Goal: Check status: Check status

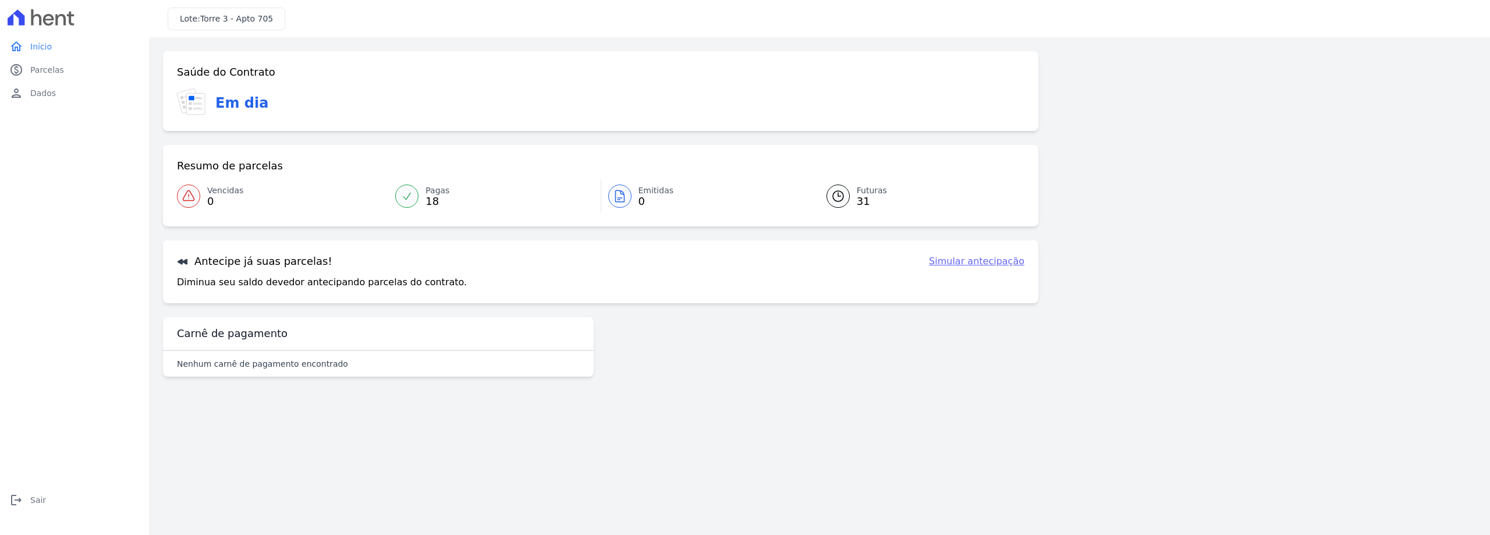
click at [651, 199] on span "0" at bounding box center [657, 201] width 36 height 9
click at [862, 197] on span "31" at bounding box center [872, 201] width 30 height 9
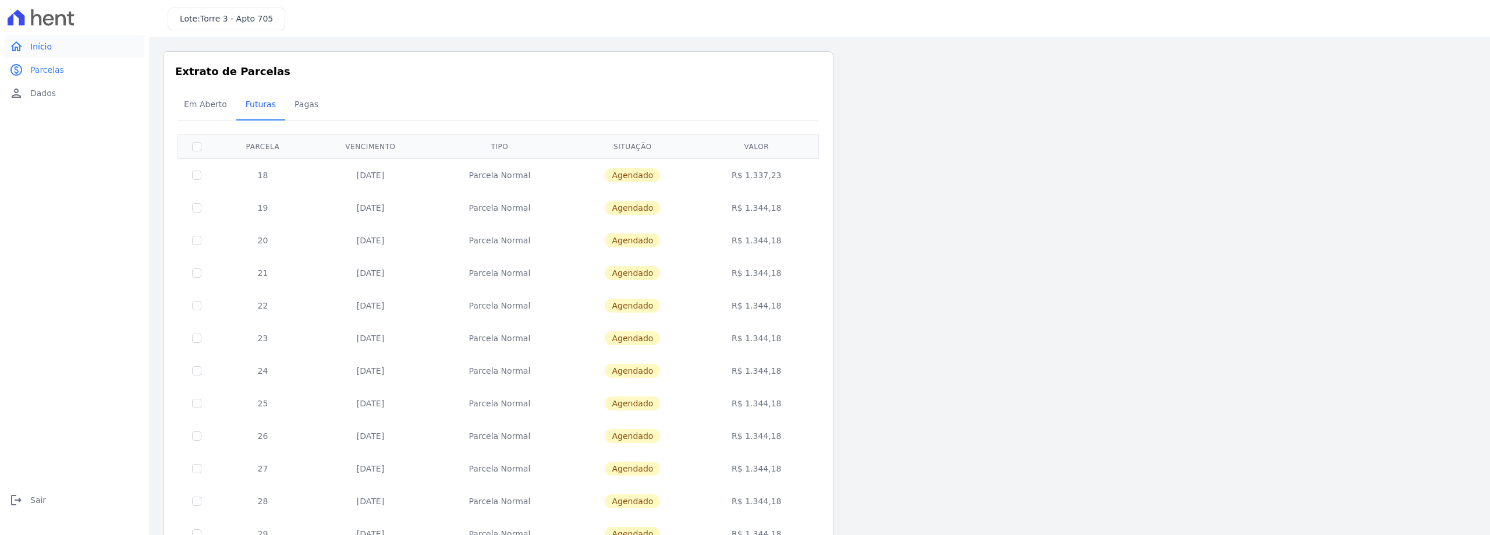
click at [62, 43] on link "home Início" at bounding box center [75, 46] width 140 height 23
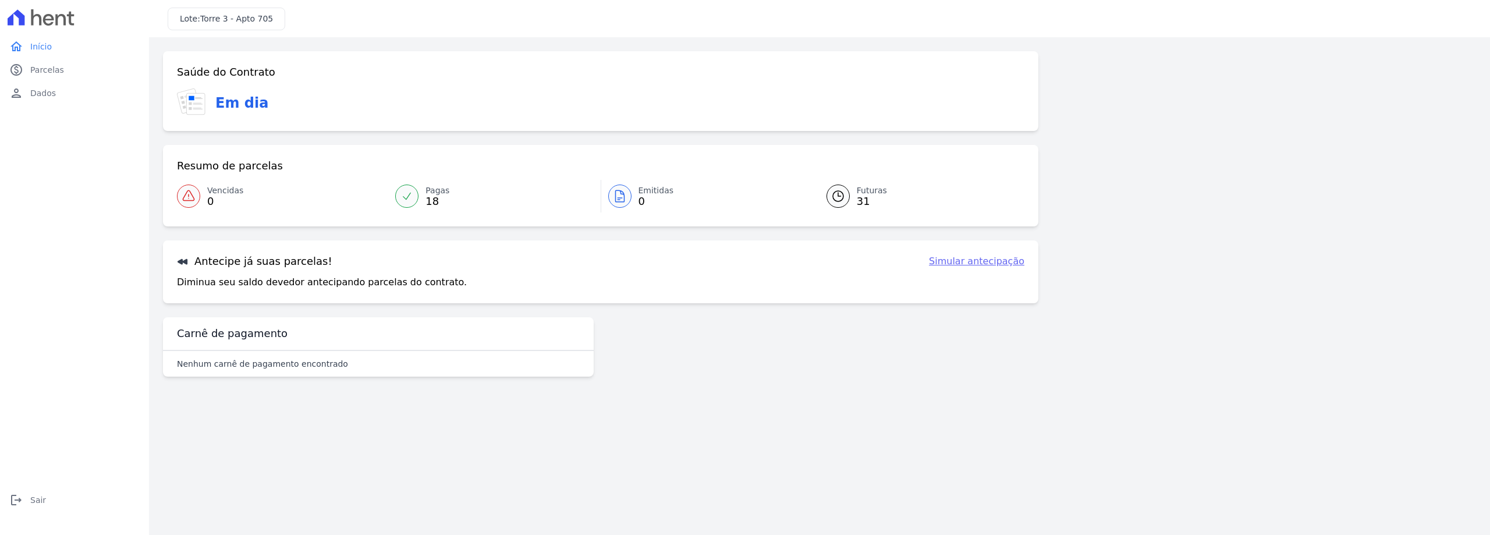
click at [463, 200] on link "Pagas 18" at bounding box center [494, 196] width 212 height 33
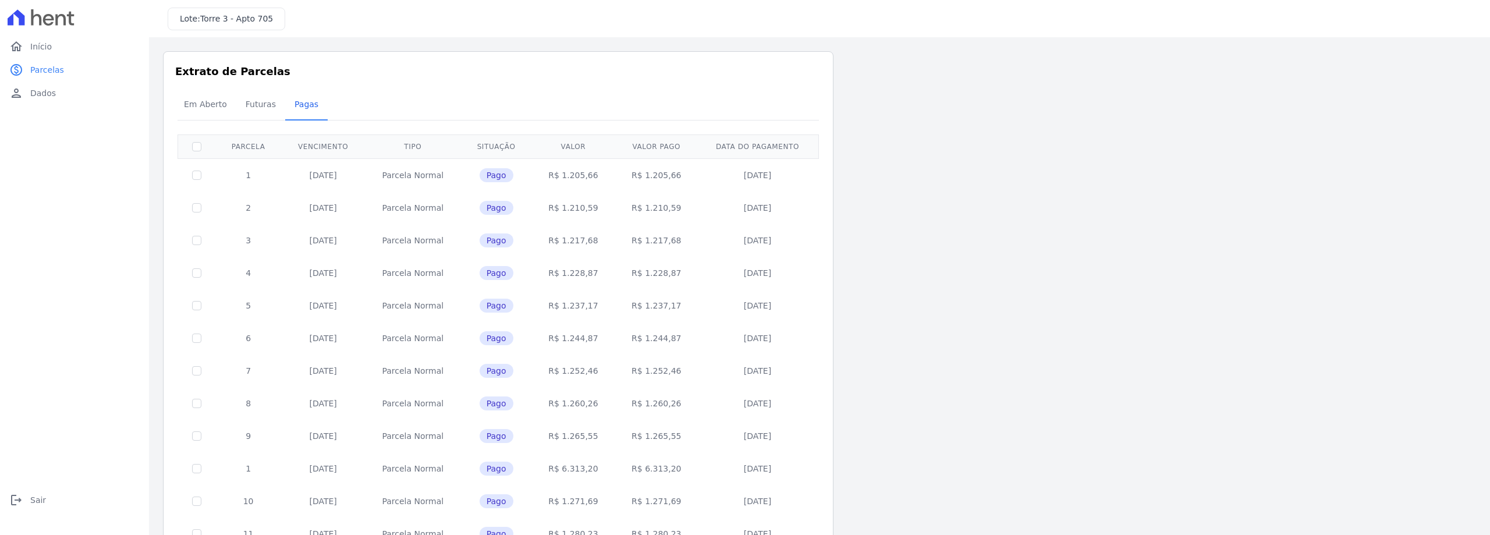
drag, startPoint x: 492, startPoint y: 171, endPoint x: 498, endPoint y: 175, distance: 6.8
click at [492, 172] on span "Pago" at bounding box center [497, 175] width 34 height 14
click at [612, 363] on td "R$ 1.252,46" at bounding box center [573, 371] width 83 height 33
click at [176, 119] on link "Em Aberto" at bounding box center [206, 105] width 62 height 30
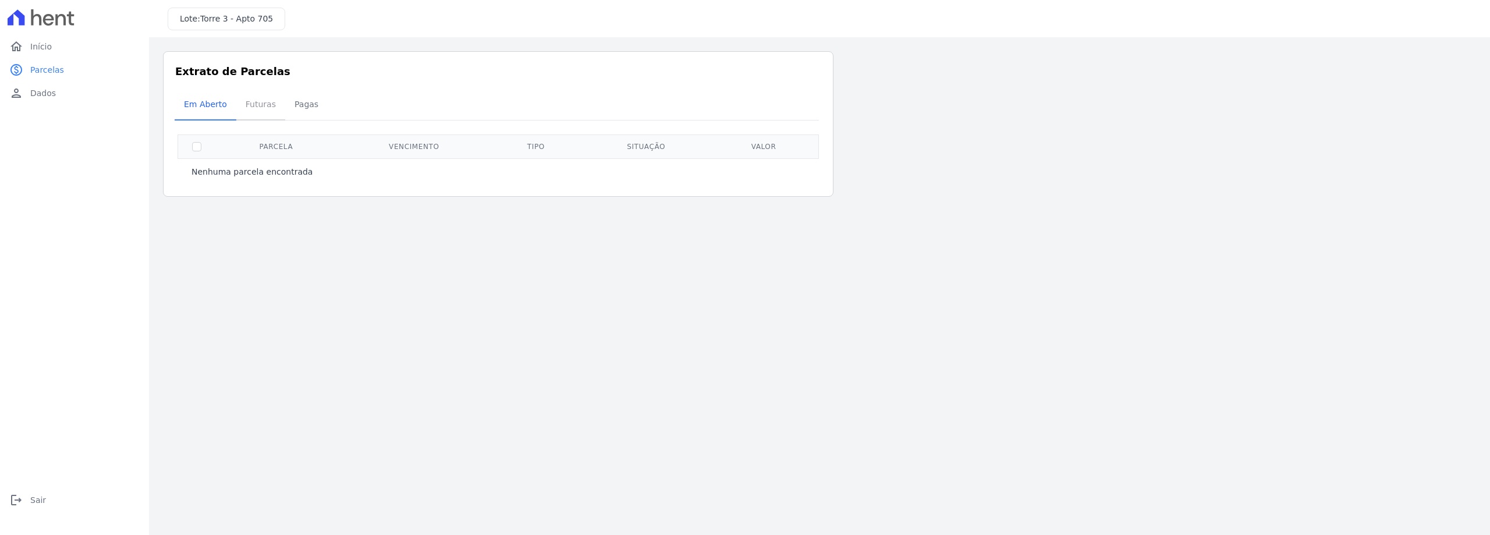
click at [239, 111] on span "Futuras" at bounding box center [261, 104] width 44 height 23
